Goal: Task Accomplishment & Management: Manage account settings

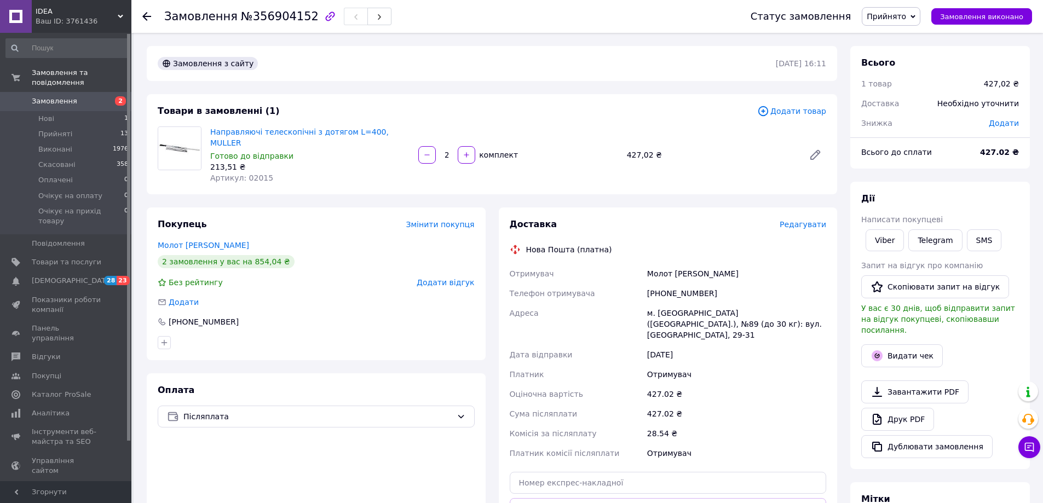
click at [799, 220] on span "Редагувати" at bounding box center [802, 224] width 47 height 9
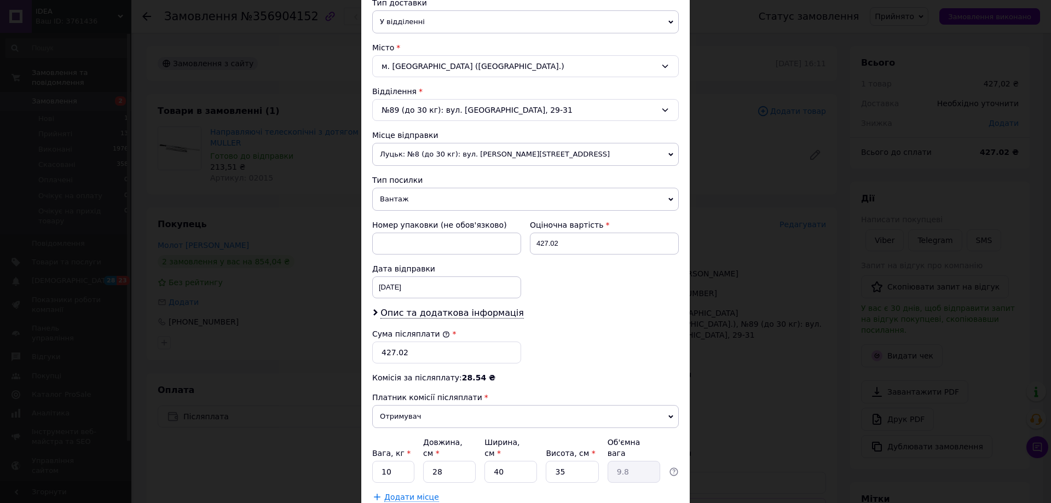
scroll to position [328, 0]
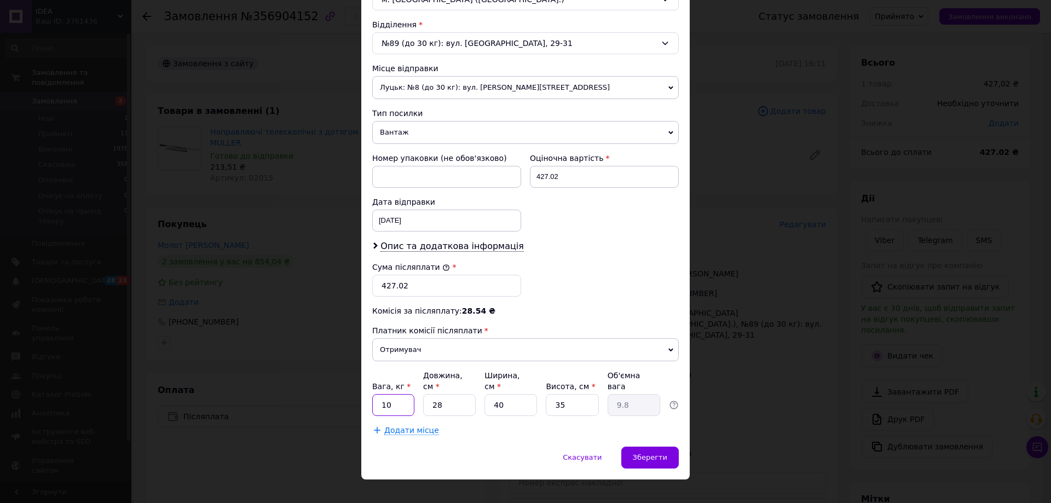
click at [396, 395] on input "10" at bounding box center [393, 405] width 42 height 22
type input "5"
click at [442, 394] on input "28" at bounding box center [449, 405] width 53 height 22
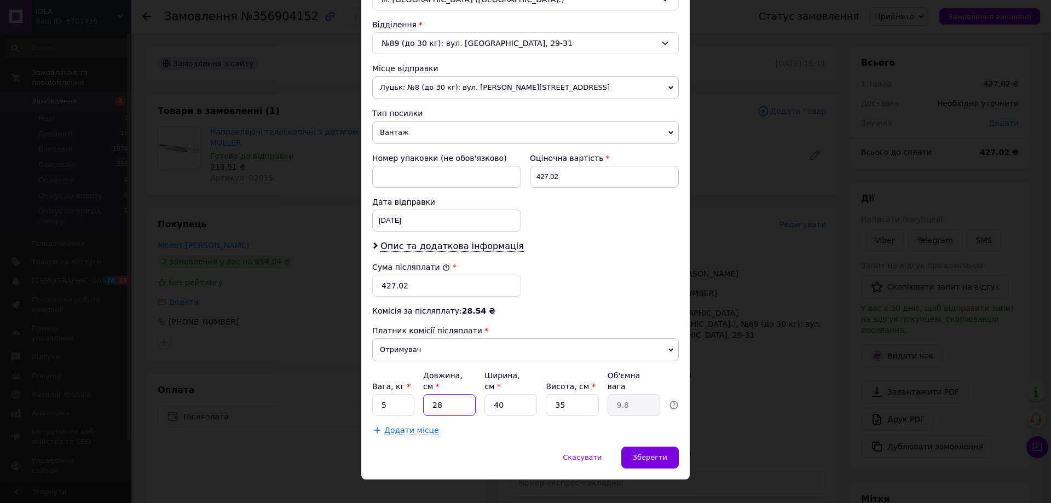
type input "4"
type input "1.4"
type input "40"
type input "14"
type input "40"
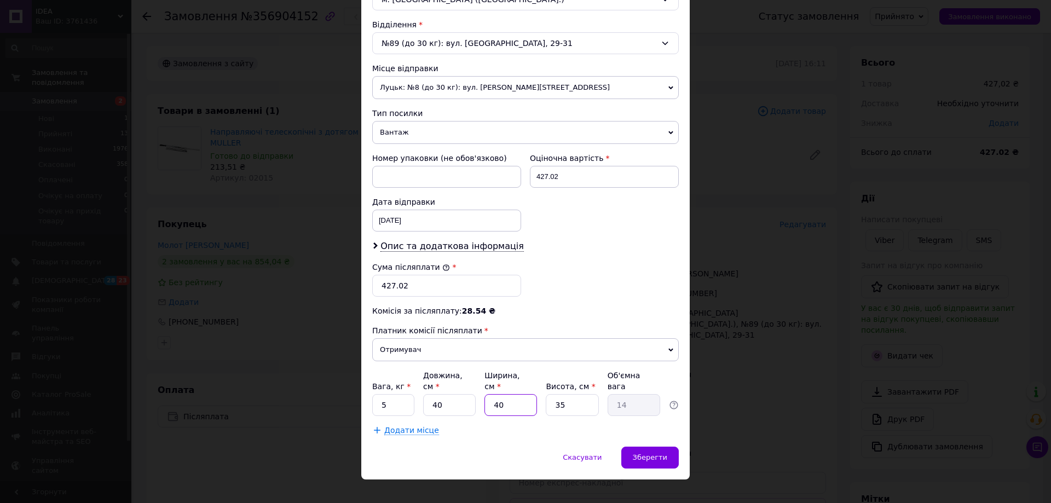
click at [498, 394] on input "40" at bounding box center [510, 405] width 53 height 22
type input "9"
type input "3.15"
type input "9"
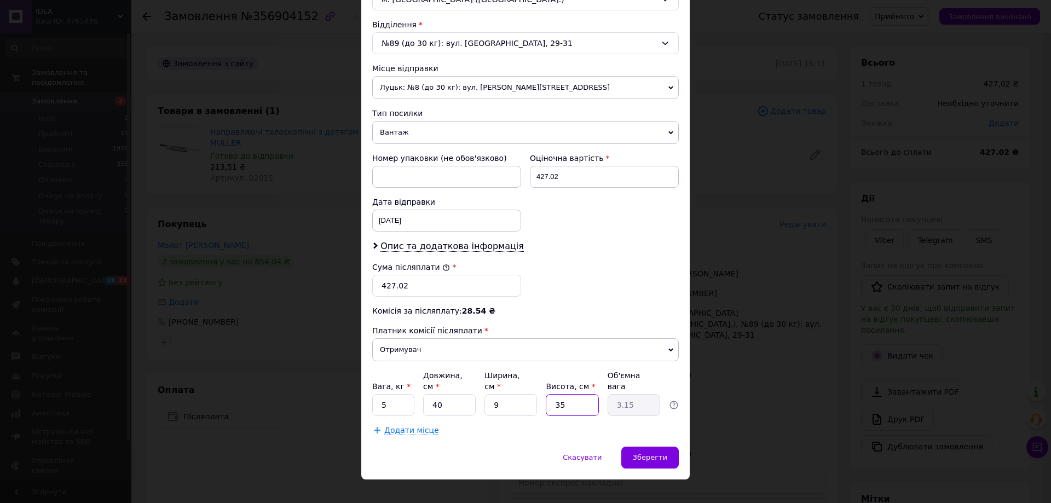
click at [565, 394] on input "35" at bounding box center [572, 405] width 53 height 22
type input "3"
type input "0.27"
type input "3"
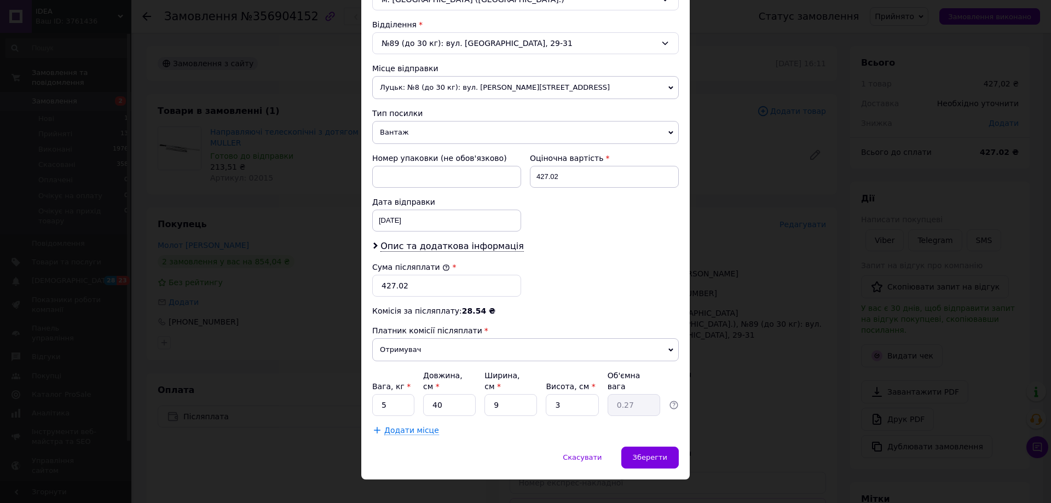
click at [540, 425] on div "Додати місце" at bounding box center [525, 430] width 306 height 11
click at [662, 453] on span "Зберегти" at bounding box center [650, 457] width 34 height 8
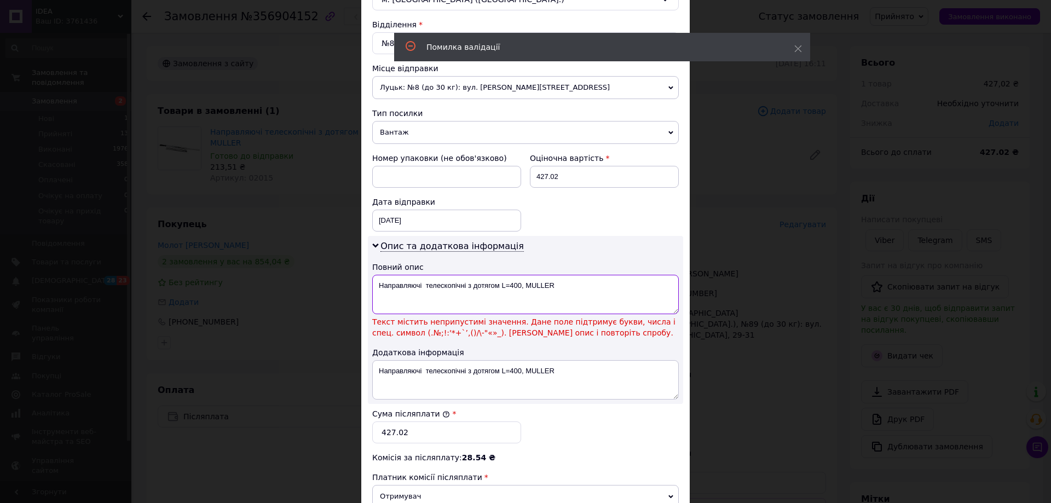
click at [508, 284] on textarea "Направляючі телескопічні з дотягом L=400, MULLER" at bounding box center [525, 294] width 306 height 39
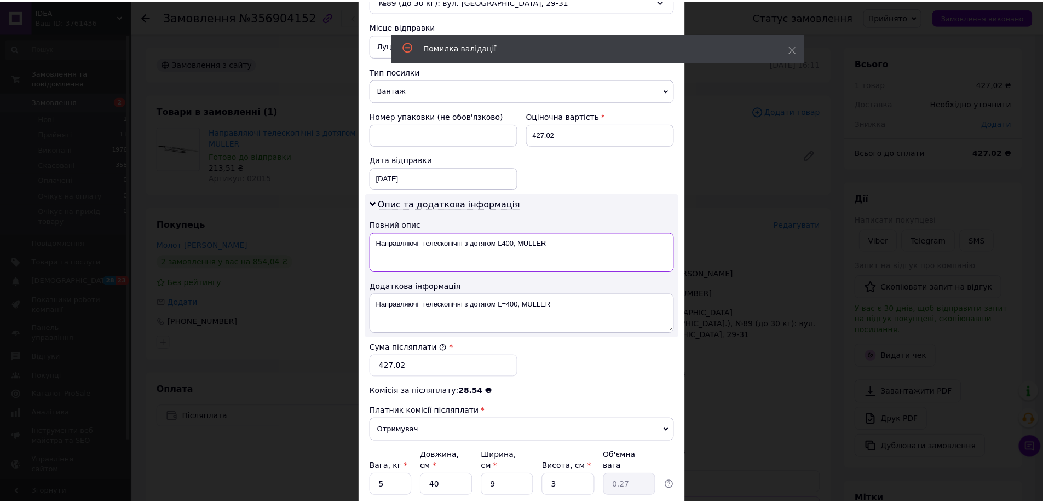
scroll to position [455, 0]
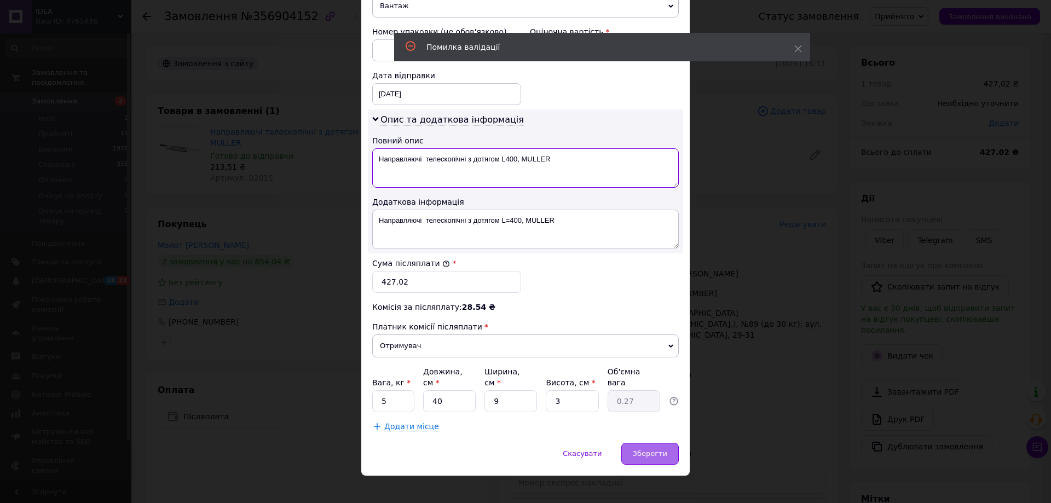
type textarea "Направляючі телескопічні з дотягом L400, MULLER"
click at [646, 449] on span "Зберегти" at bounding box center [650, 453] width 34 height 8
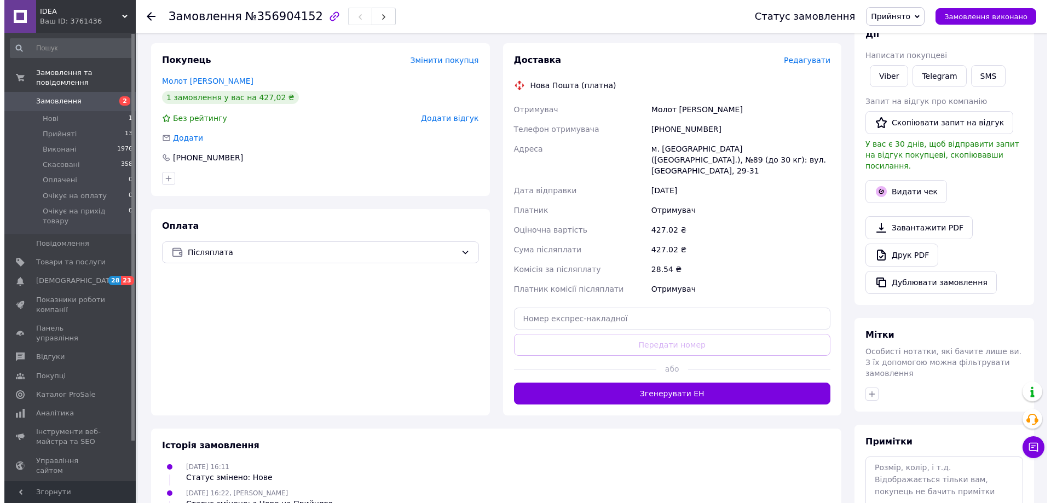
scroll to position [55, 0]
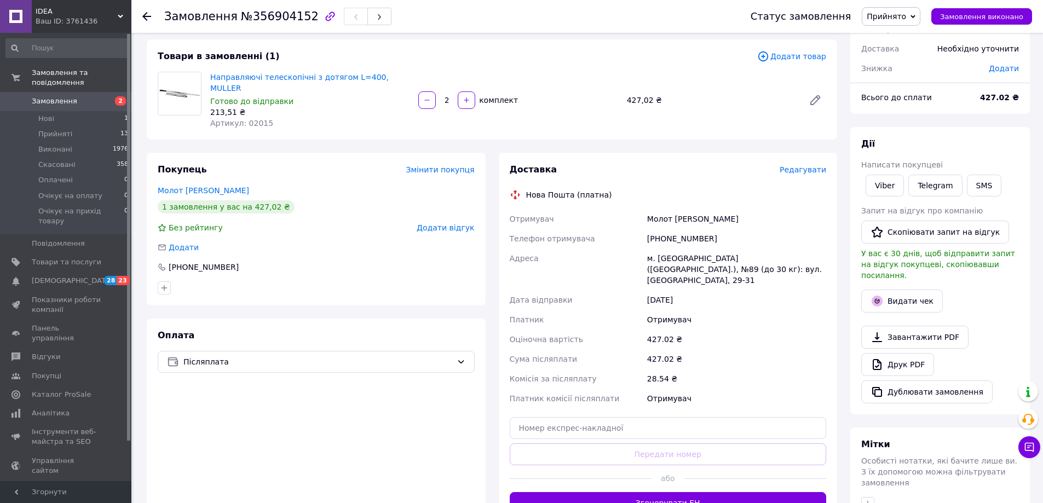
click at [801, 165] on span "Редагувати" at bounding box center [802, 169] width 47 height 9
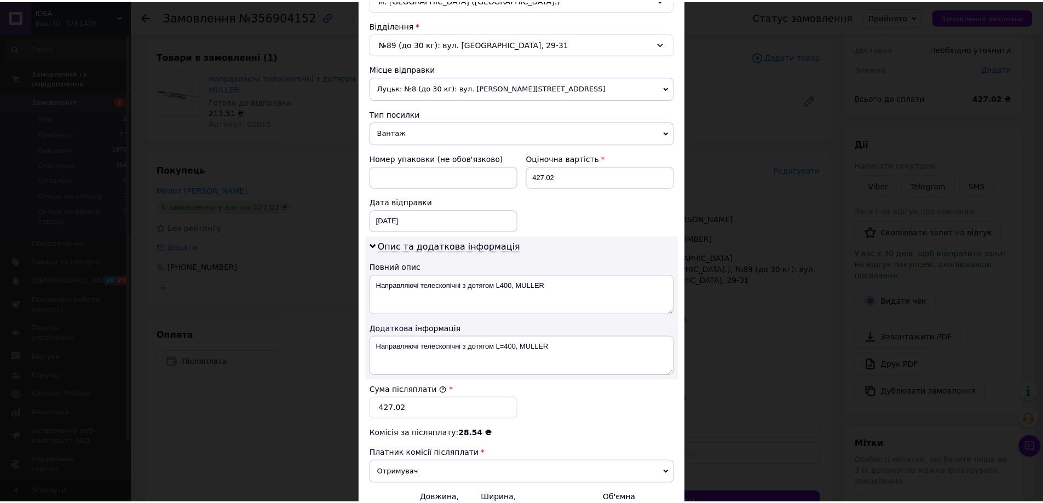
scroll to position [455, 0]
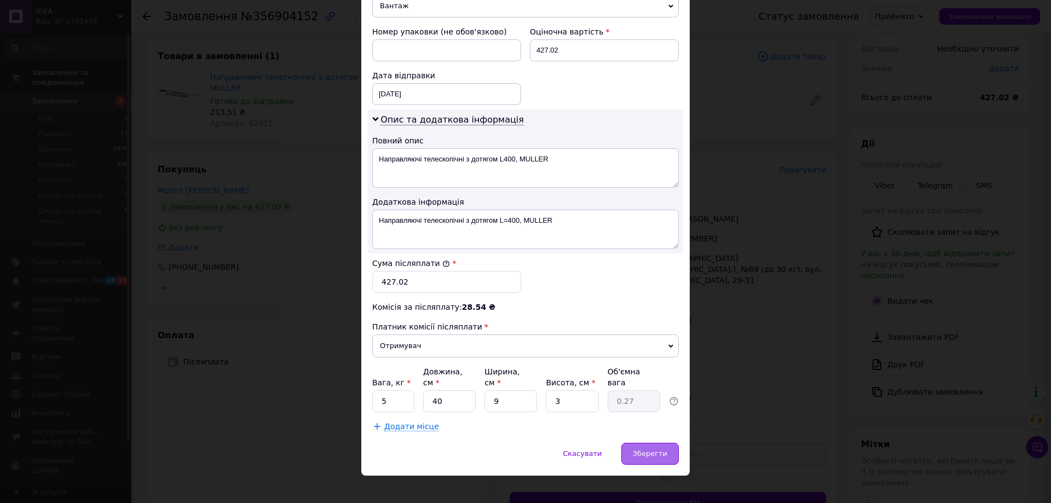
click at [643, 449] on span "Зберегти" at bounding box center [650, 453] width 34 height 8
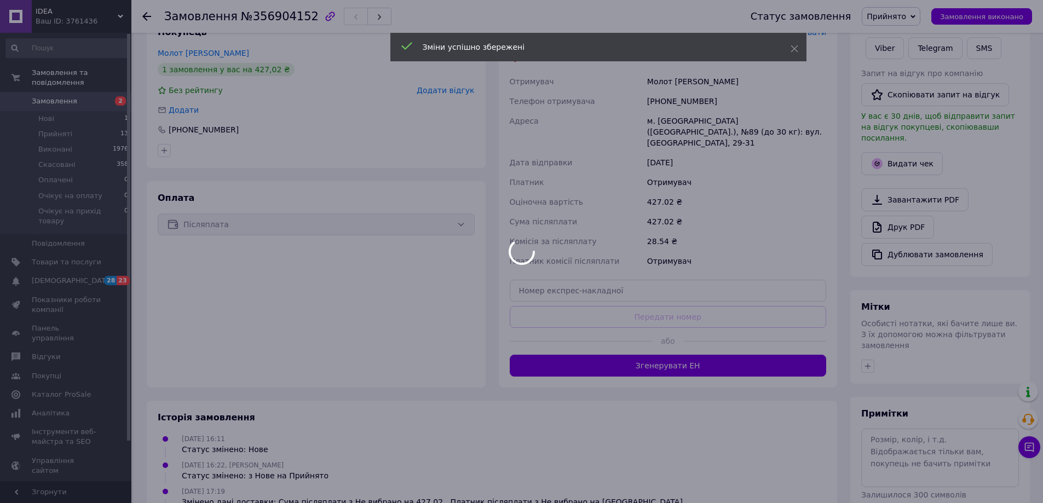
scroll to position [219, 0]
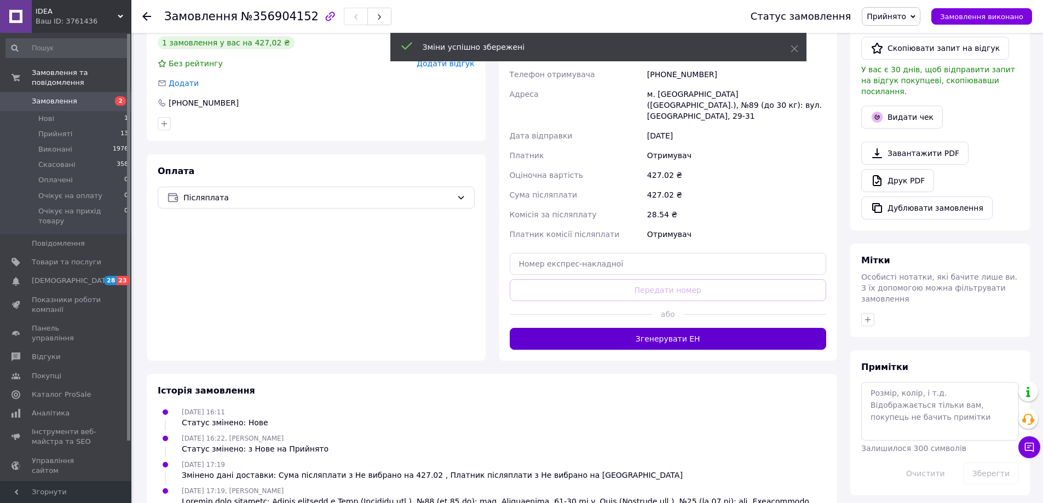
click at [710, 328] on button "Згенерувати ЕН" at bounding box center [668, 339] width 317 height 22
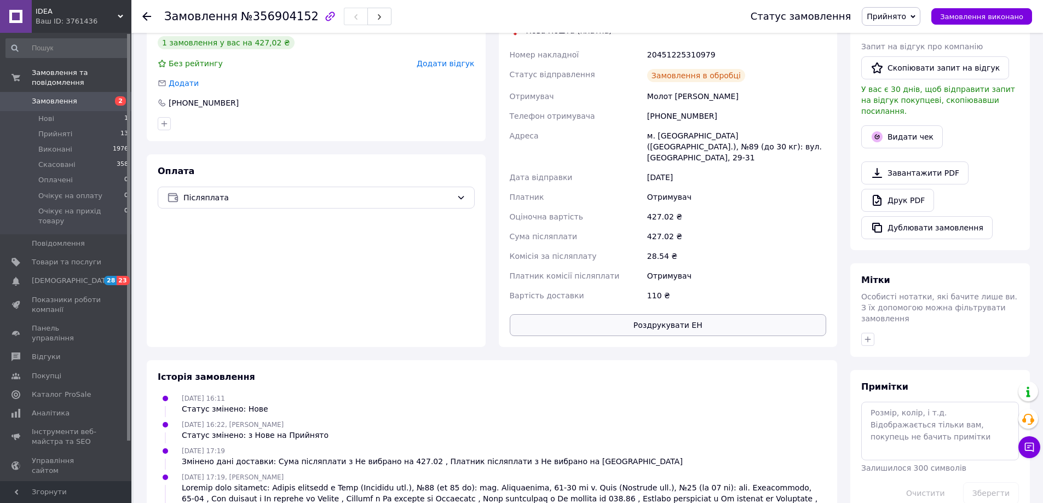
click at [709, 314] on button "Роздрукувати ЕН" at bounding box center [668, 325] width 317 height 22
click at [74, 96] on span "Замовлення" at bounding box center [67, 101] width 70 height 10
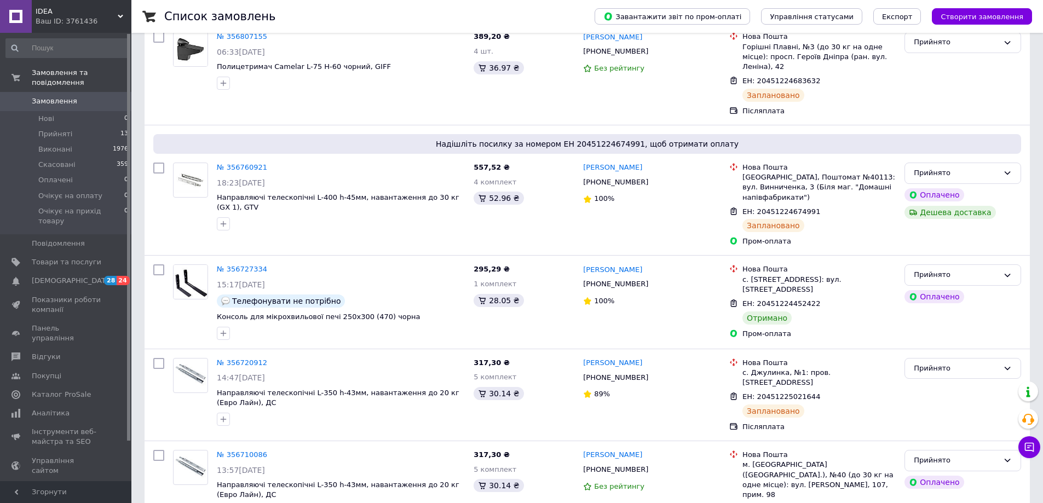
scroll to position [274, 0]
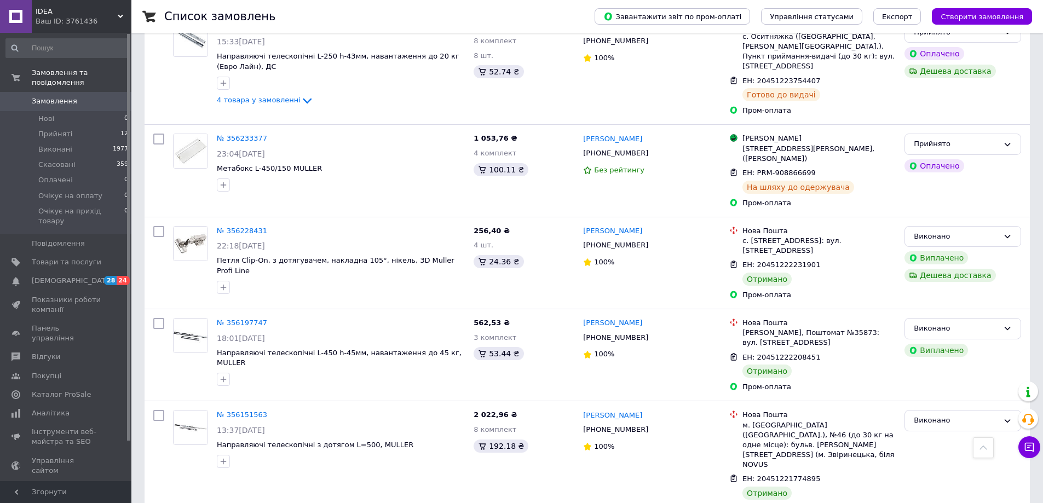
scroll to position [1545, 0]
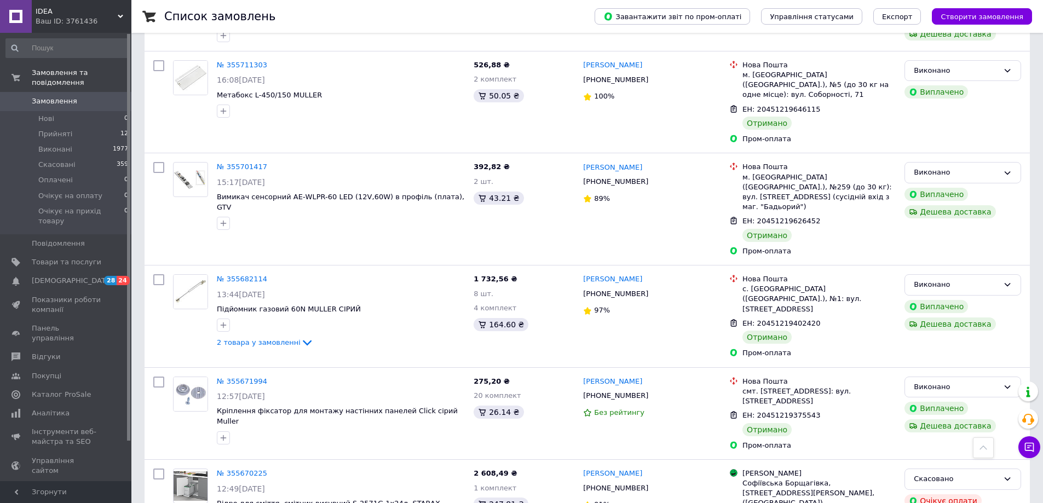
scroll to position [1554, 0]
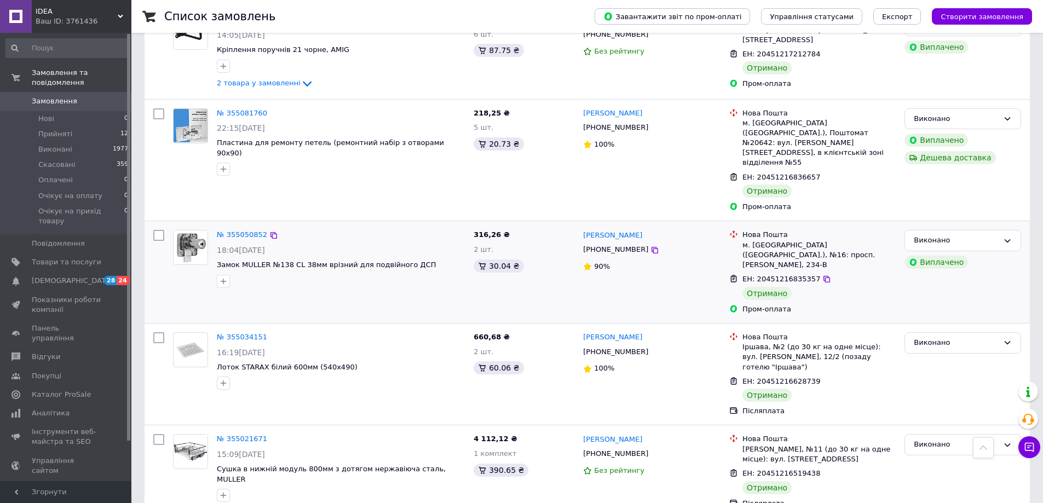
scroll to position [1533, 0]
